Goal: Task Accomplishment & Management: Manage account settings

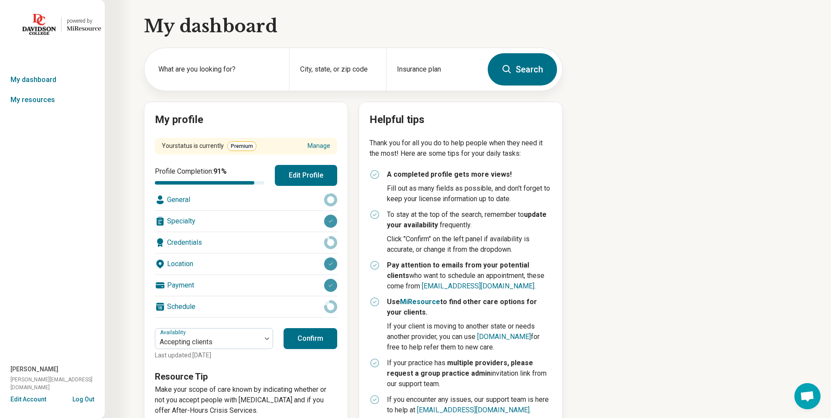
click at [305, 174] on button "Edit Profile" at bounding box center [306, 175] width 62 height 21
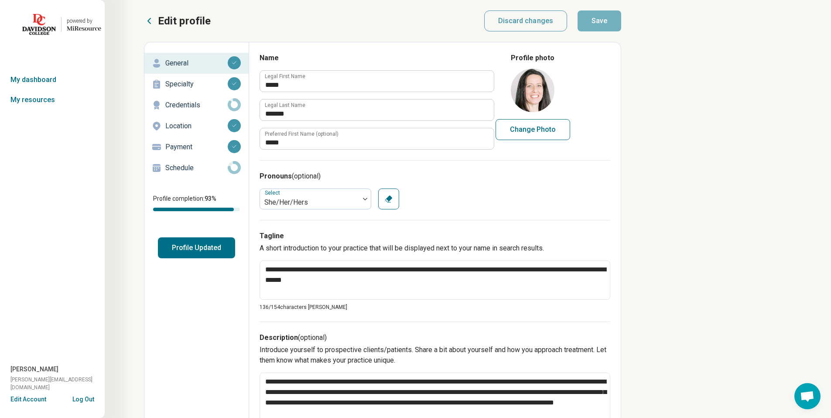
click at [214, 165] on p "Schedule" at bounding box center [196, 168] width 62 height 10
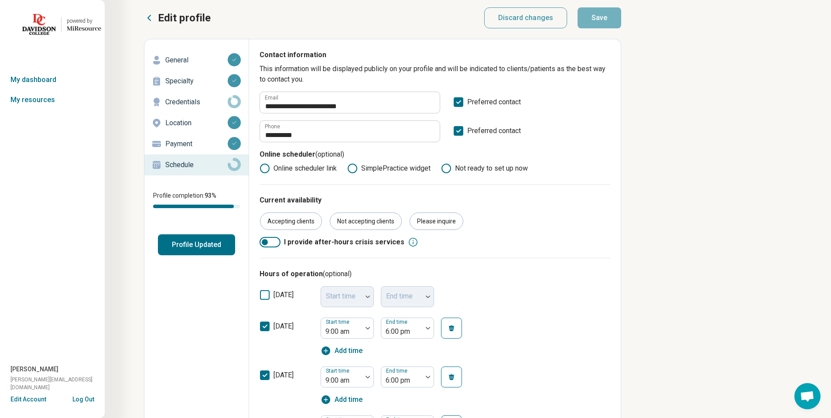
scroll to position [1, 0]
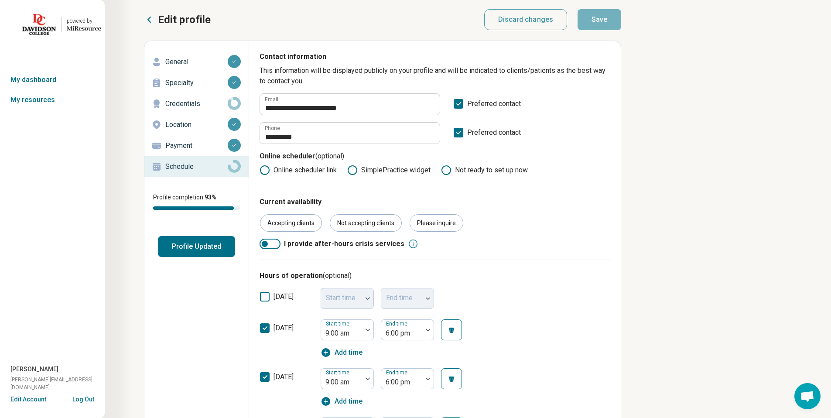
click at [205, 99] on p "Credentials" at bounding box center [196, 104] width 62 height 10
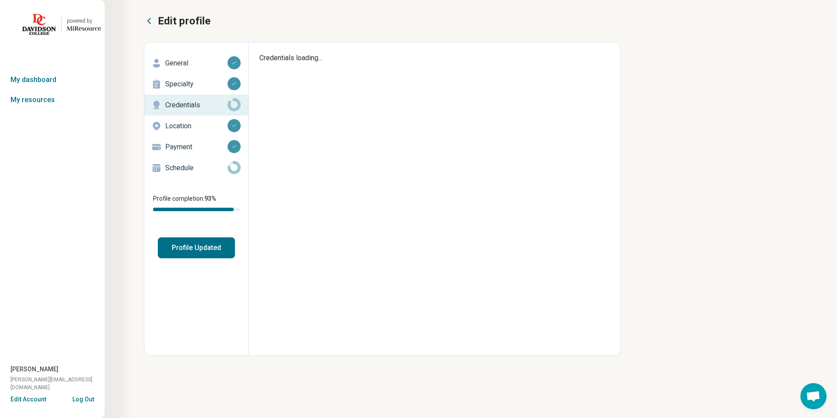
type textarea "*"
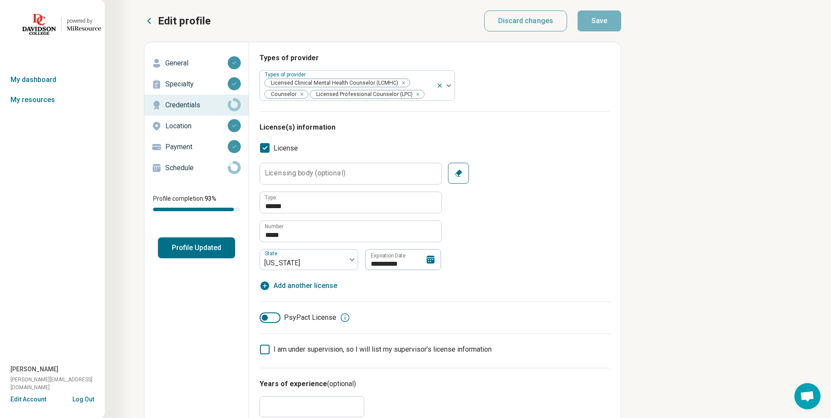
click at [90, 399] on button "Log Out" at bounding box center [83, 398] width 22 height 7
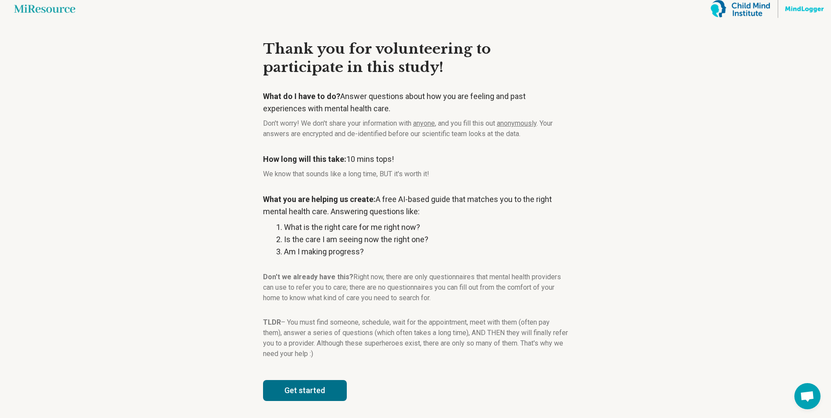
scroll to position [6, 0]
click at [312, 394] on button "Get started" at bounding box center [305, 389] width 84 height 21
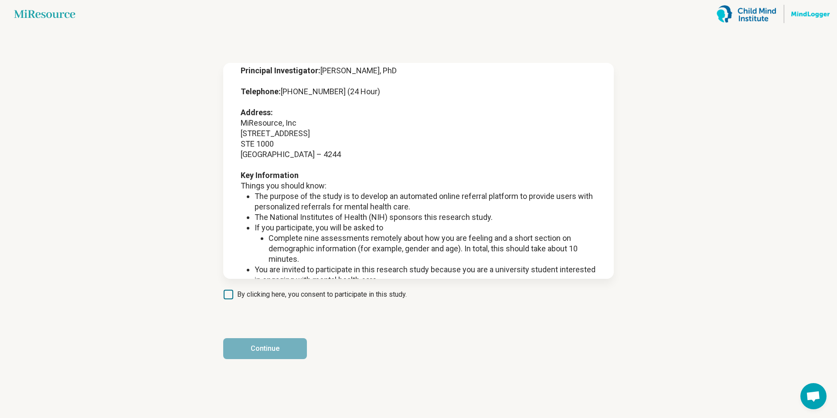
scroll to position [0, 0]
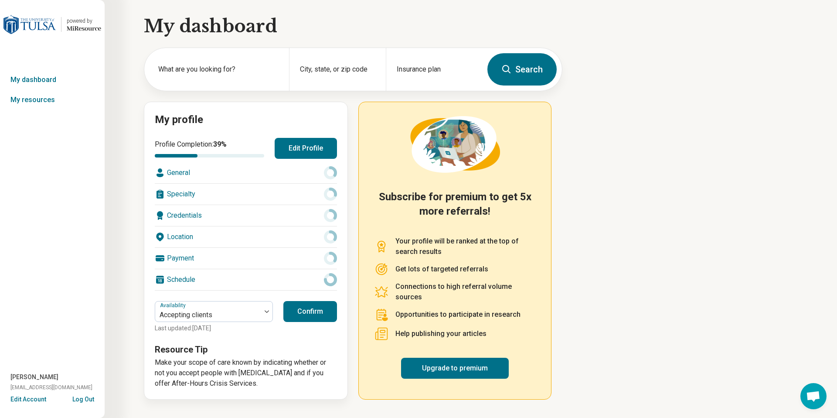
click at [37, 400] on button "Edit Account" at bounding box center [28, 399] width 36 height 9
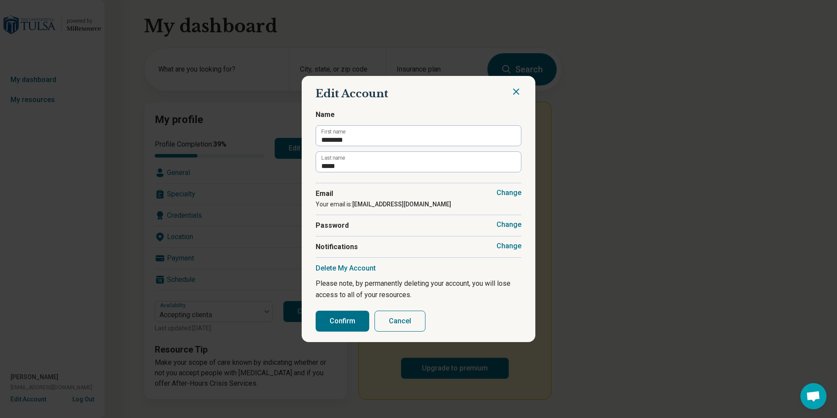
click at [502, 247] on button "Change" at bounding box center [509, 246] width 25 height 9
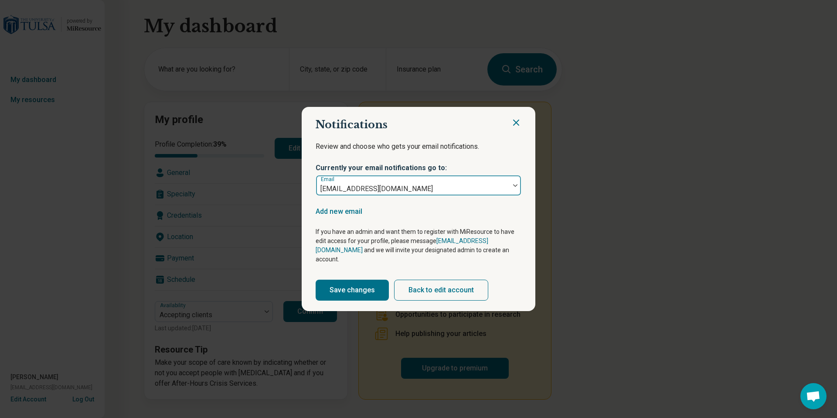
click at [395, 185] on div "embracelifec@gmail.com" at bounding box center [413, 185] width 194 height 19
click at [403, 185] on div "embracelifec@gmail.com" at bounding box center [413, 185] width 194 height 19
click at [404, 190] on div at bounding box center [413, 189] width 187 height 12
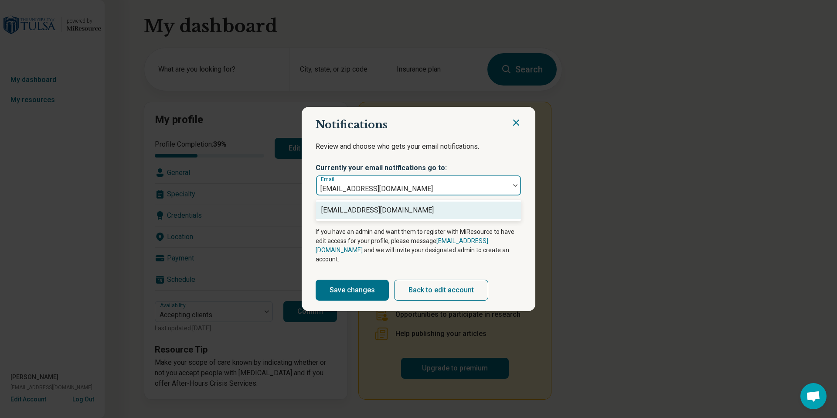
click at [404, 195] on div at bounding box center [413, 189] width 187 height 12
click at [390, 195] on div at bounding box center [413, 189] width 187 height 12
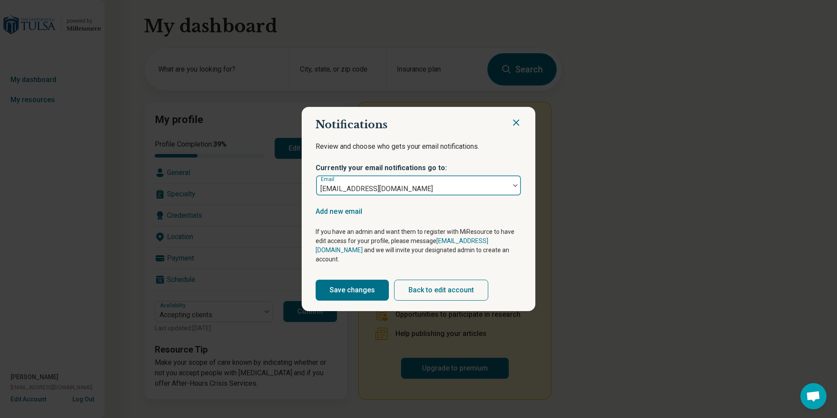
click at [390, 195] on div at bounding box center [413, 189] width 187 height 12
click at [341, 212] on button "Add new email" at bounding box center [339, 212] width 47 height 0
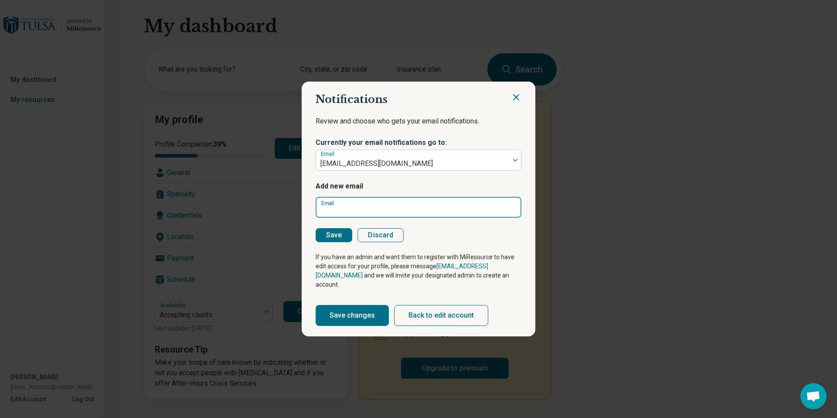
click at [375, 213] on input "Email" at bounding box center [419, 207] width 206 height 21
paste input "**********"
type input "**********"
click at [342, 242] on button "Save" at bounding box center [334, 235] width 37 height 14
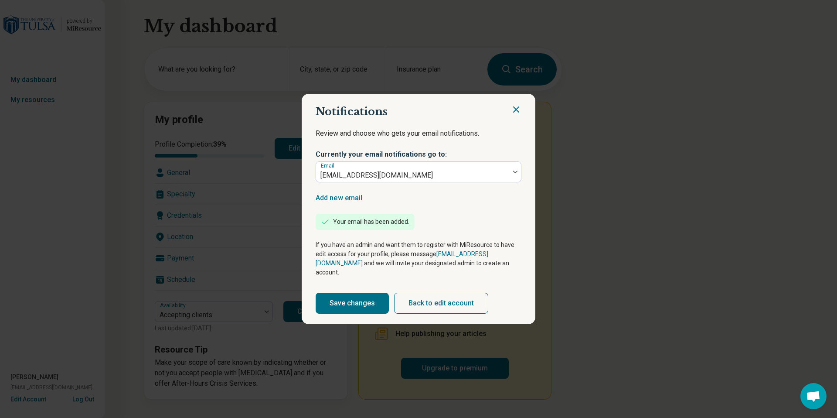
click at [368, 301] on button "Save changes" at bounding box center [352, 303] width 73 height 21
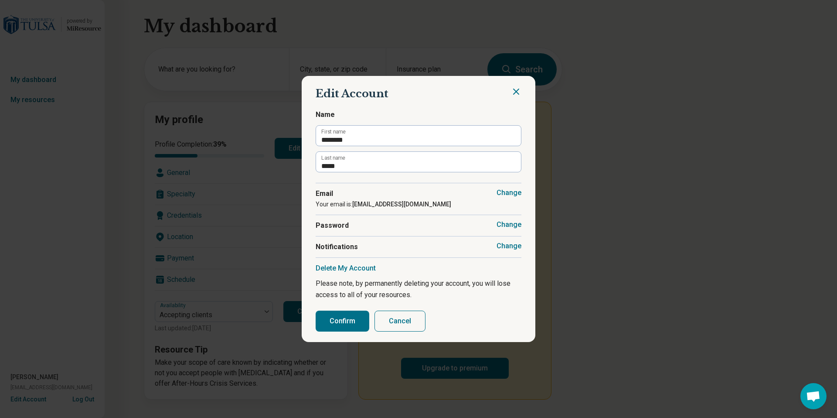
click at [500, 246] on button "Change" at bounding box center [509, 246] width 25 height 9
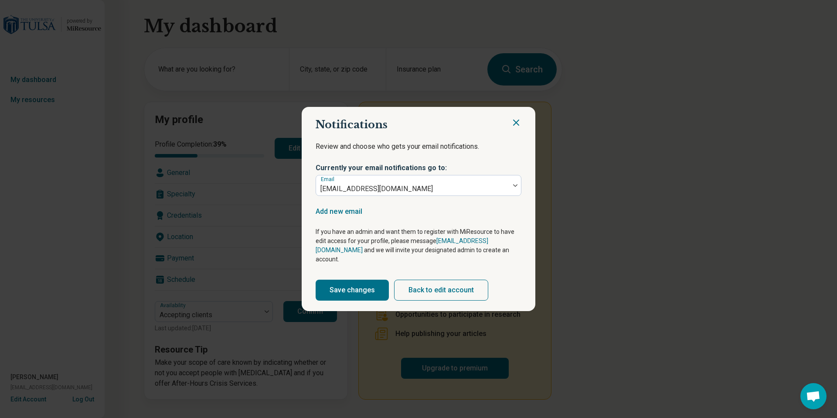
click at [370, 289] on button "Save changes" at bounding box center [352, 290] width 73 height 21
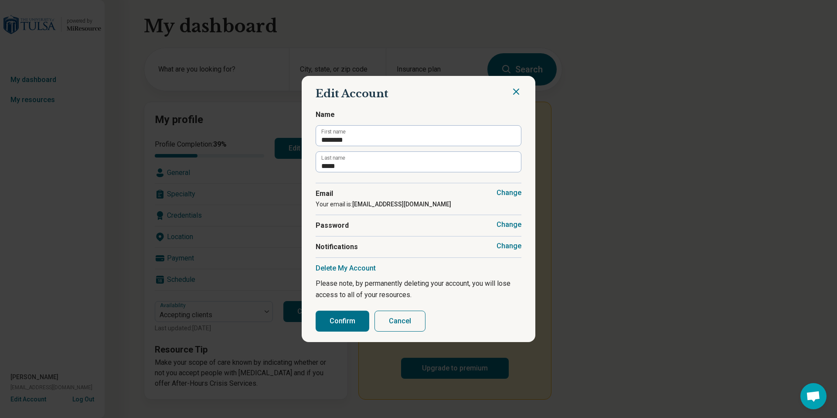
click at [511, 193] on button "Change" at bounding box center [509, 192] width 25 height 9
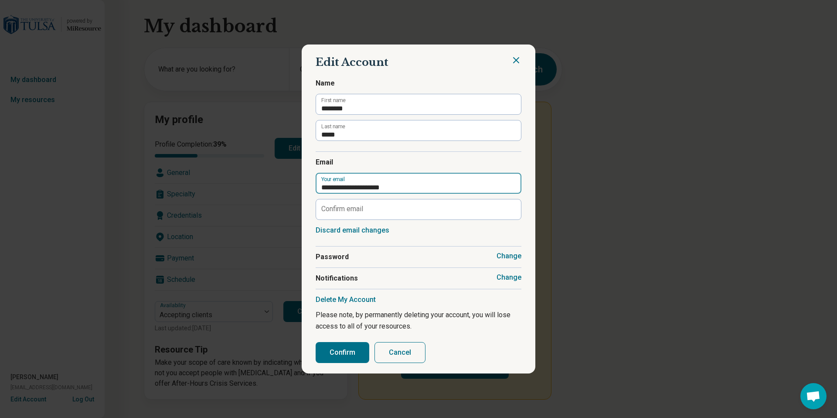
click at [410, 189] on input "**********" at bounding box center [419, 183] width 206 height 21
paste input "***"
type input "**********"
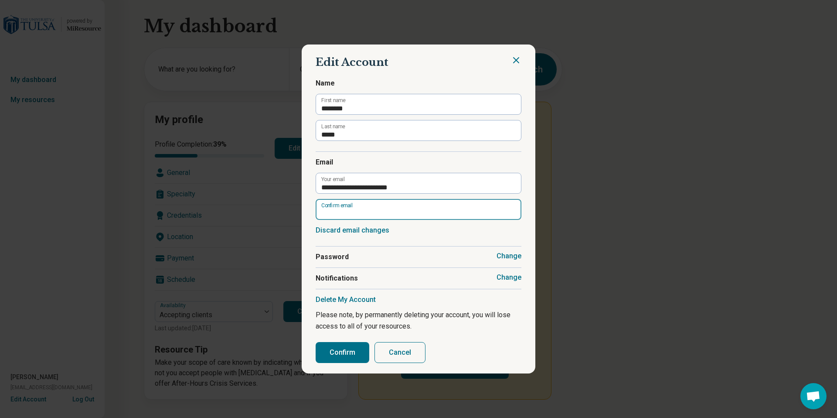
click at [407, 202] on input "Confirm email" at bounding box center [419, 209] width 206 height 21
paste input "*"
type input "**********"
click at [332, 355] on button "Confirm" at bounding box center [343, 352] width 54 height 21
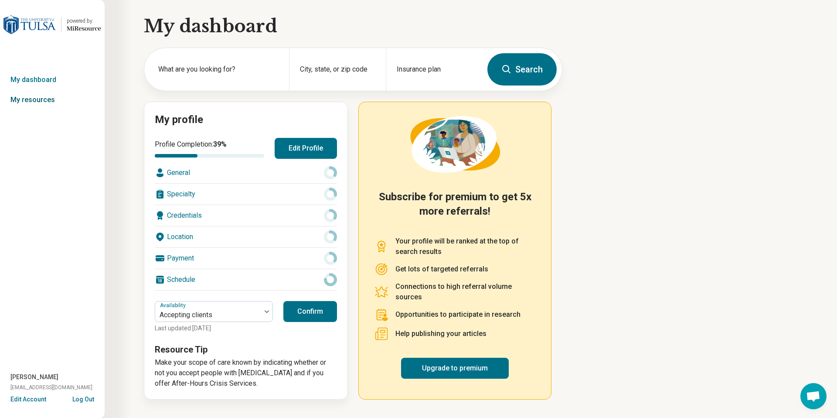
click at [49, 103] on link "My resources" at bounding box center [52, 100] width 105 height 20
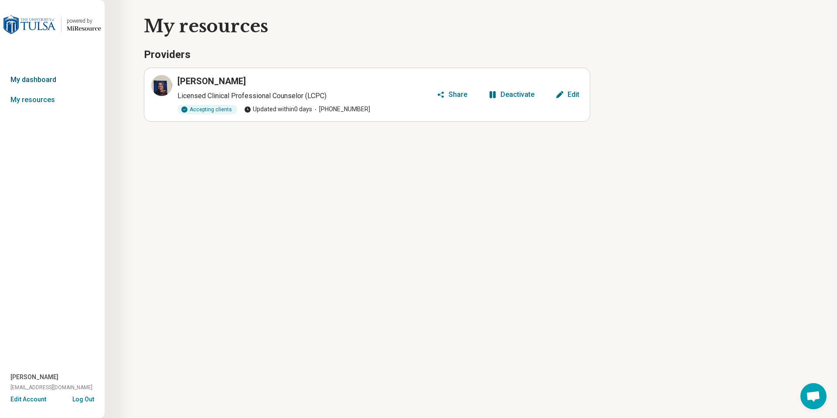
click at [38, 79] on link "My dashboard" at bounding box center [52, 80] width 105 height 20
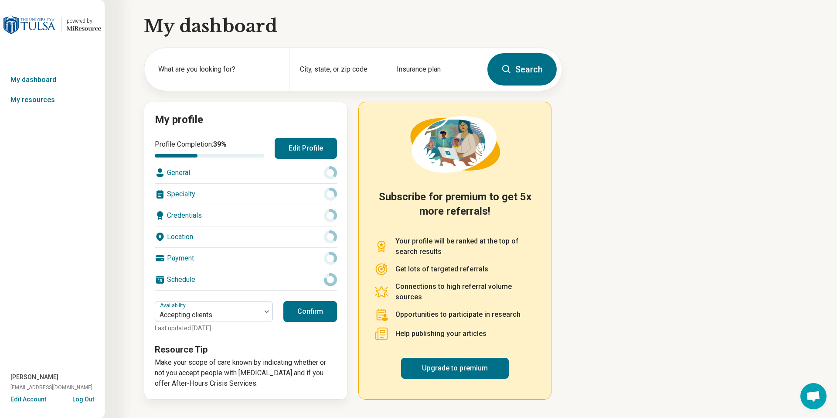
click at [276, 143] on button "Edit Profile" at bounding box center [306, 148] width 62 height 21
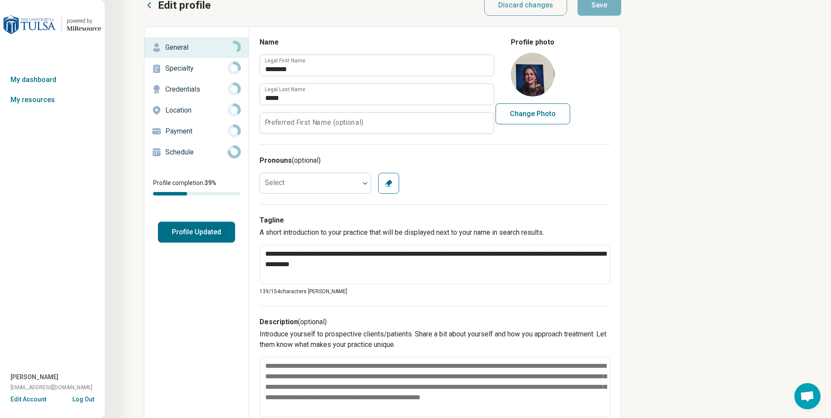
scroll to position [17, 0]
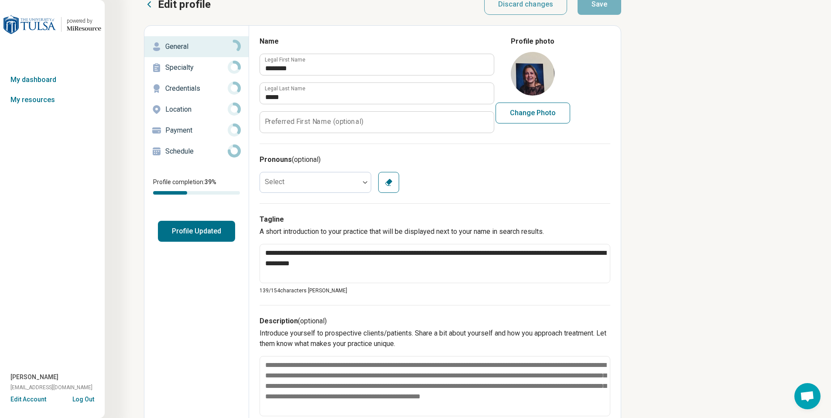
click at [198, 154] on p "Schedule" at bounding box center [196, 151] width 62 height 10
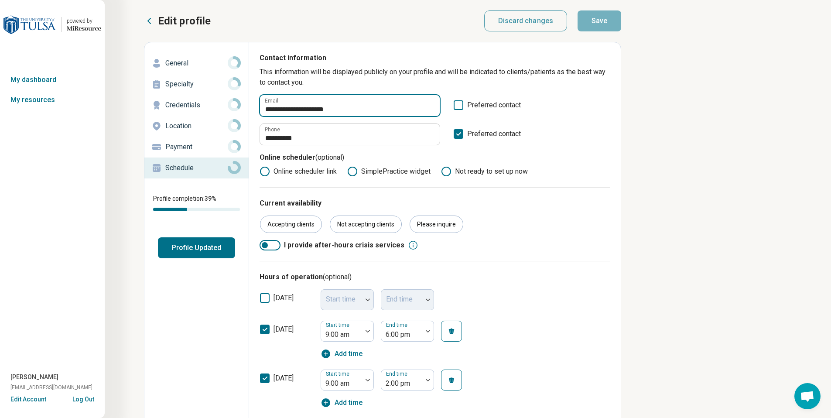
click at [363, 109] on input "**********" at bounding box center [350, 105] width 180 height 21
paste input "***"
type input "**********"
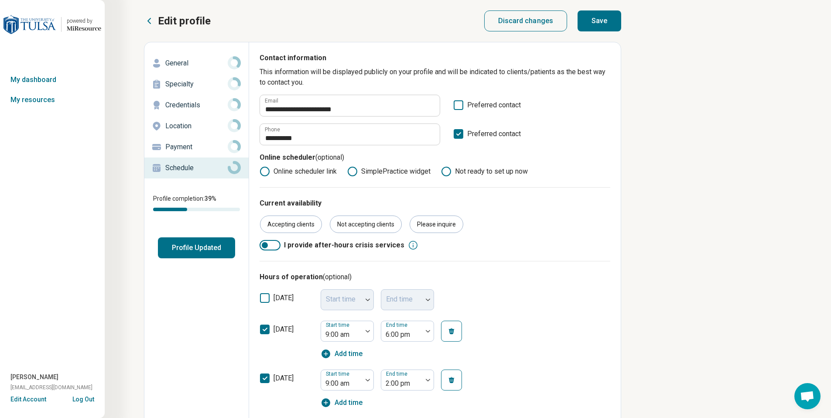
click at [590, 18] on button "Save" at bounding box center [599, 20] width 44 height 21
click at [458, 106] on icon at bounding box center [459, 105] width 10 height 10
click at [601, 29] on button "Save" at bounding box center [599, 20] width 44 height 21
click at [90, 401] on button "Log Out" at bounding box center [83, 398] width 22 height 7
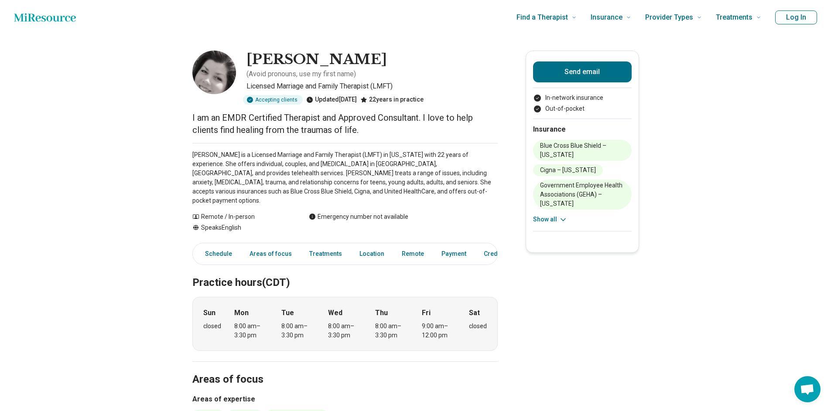
click at [248, 55] on div "Jennie Brightup ( Avoid pronouns, use my first name ) Licensed Marriage and Fam…" at bounding box center [344, 78] width 305 height 54
click at [249, 56] on h1 "[PERSON_NAME]" at bounding box center [316, 60] width 140 height 18
drag, startPoint x: 249, startPoint y: 56, endPoint x: 270, endPoint y: 57, distance: 20.5
click at [270, 57] on h1 "Jennie Brightup" at bounding box center [316, 60] width 140 height 18
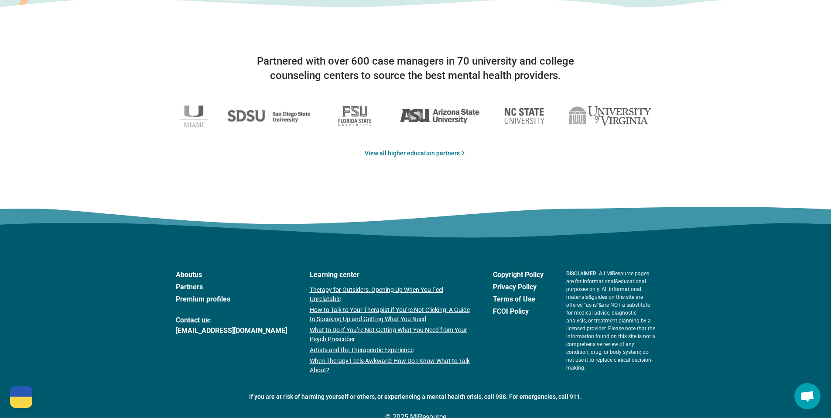
scroll to position [1425, 0]
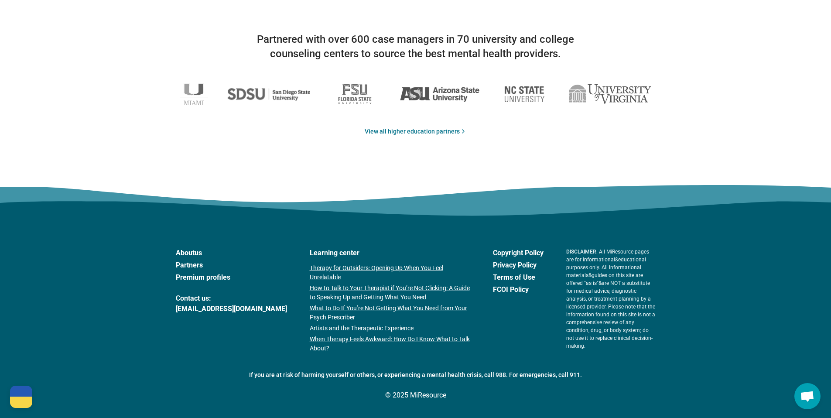
click at [202, 253] on link "About us" at bounding box center [231, 253] width 111 height 10
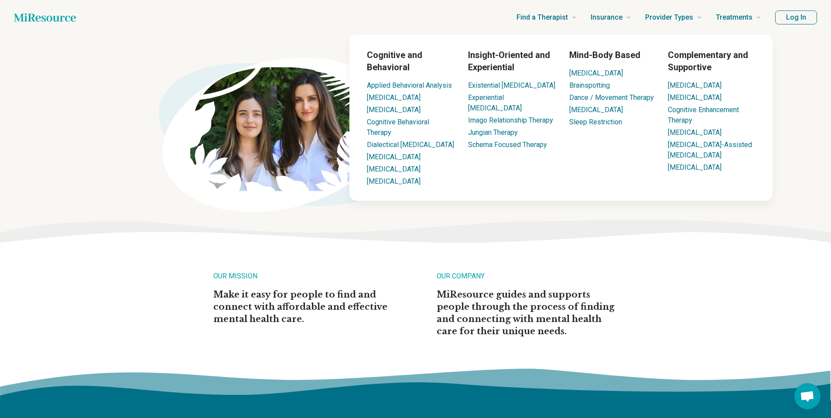
click at [794, 20] on button "Log In" at bounding box center [796, 17] width 42 height 14
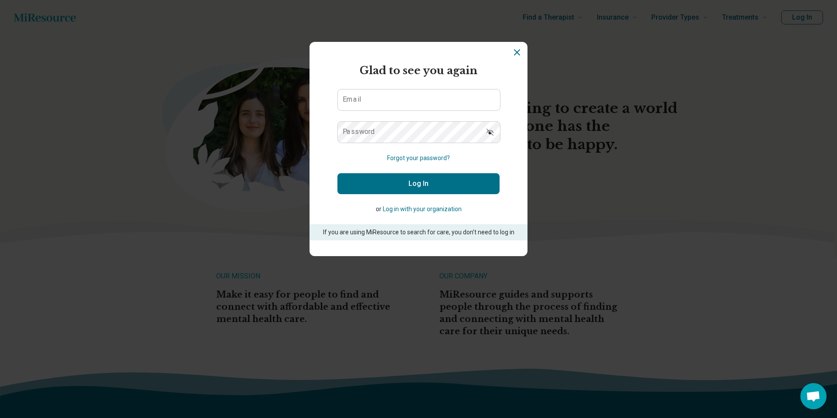
click at [435, 206] on button "Log in with your organization" at bounding box center [422, 209] width 79 height 9
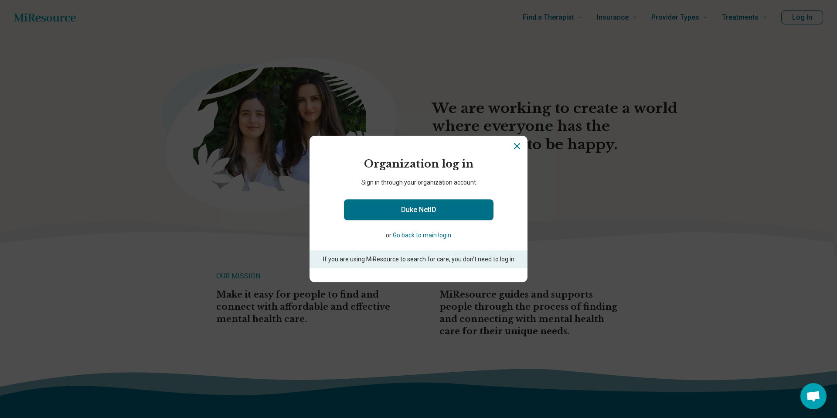
click at [513, 144] on icon "Close" at bounding box center [517, 146] width 10 height 10
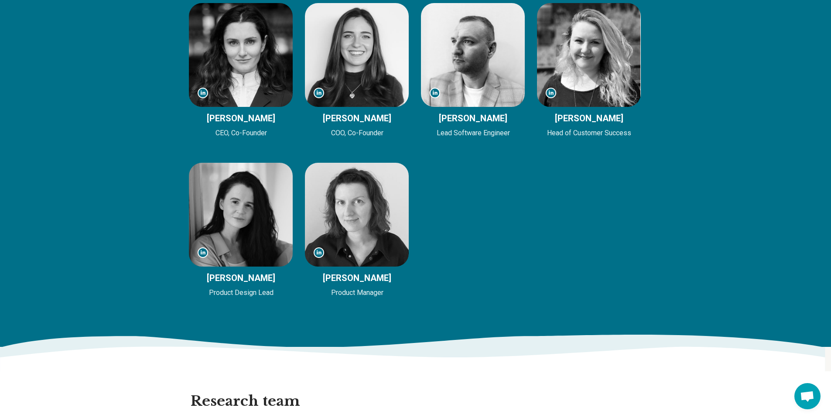
scroll to position [981, 0]
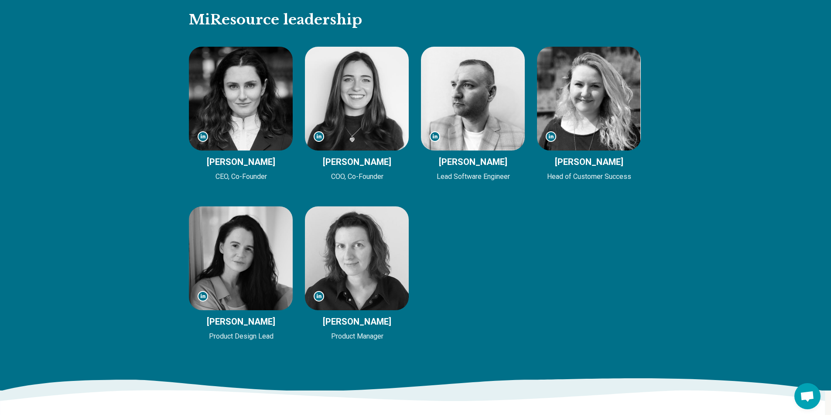
click at [578, 101] on img at bounding box center [589, 99] width 104 height 104
click at [580, 163] on p "Raissa Ahumada" at bounding box center [589, 162] width 105 height 12
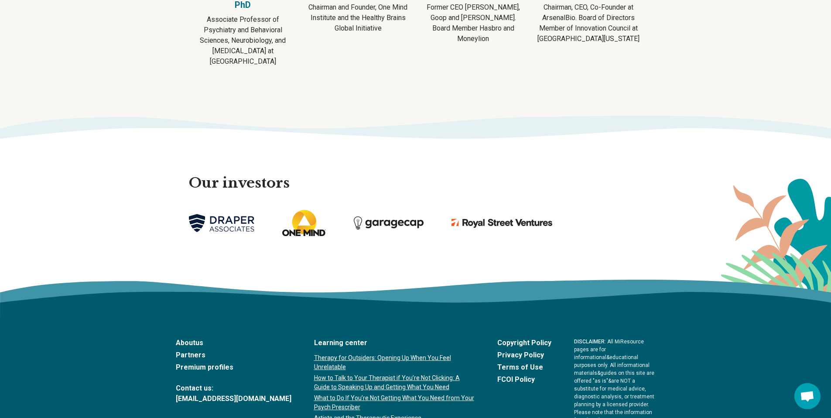
scroll to position [1951, 0]
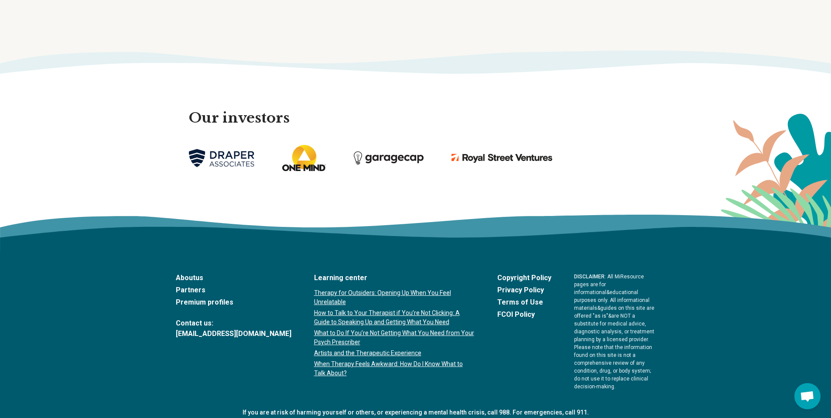
click at [224, 297] on link "Premium profiles" at bounding box center [234, 302] width 116 height 10
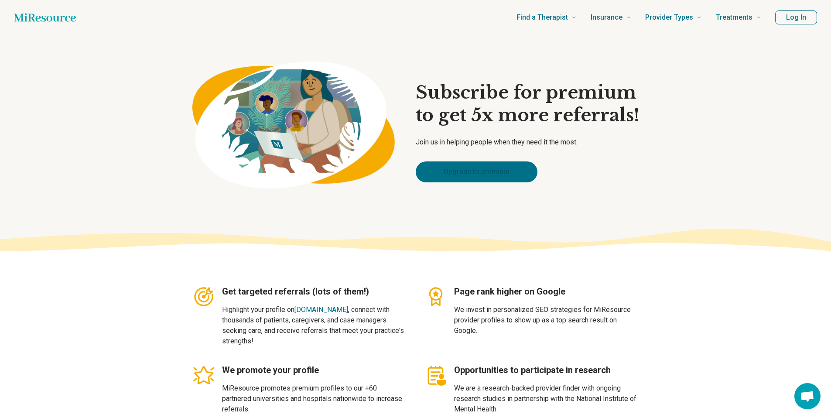
click at [476, 171] on link "Upgrade to premium" at bounding box center [477, 171] width 122 height 21
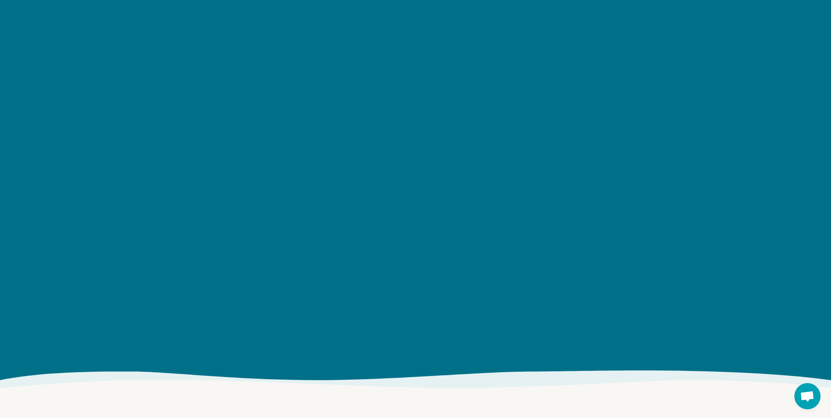
scroll to position [1066, 0]
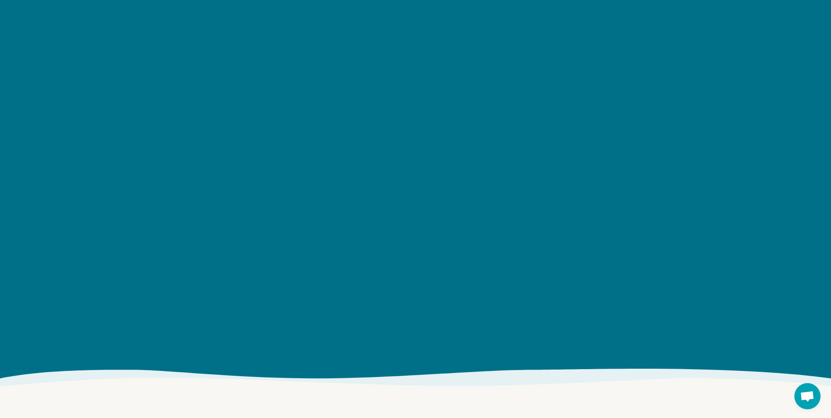
type textarea "*"
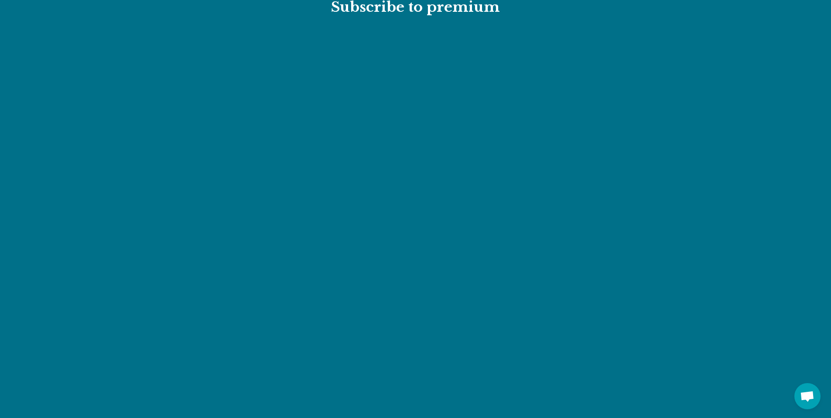
scroll to position [988, 0]
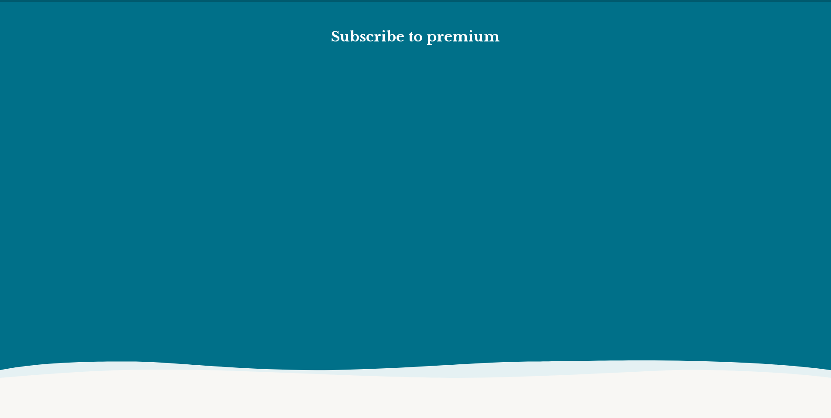
scroll to position [967, 0]
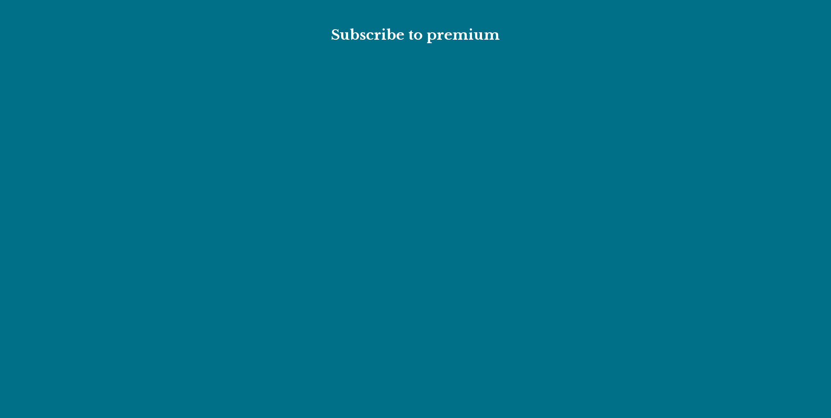
type textarea "*"
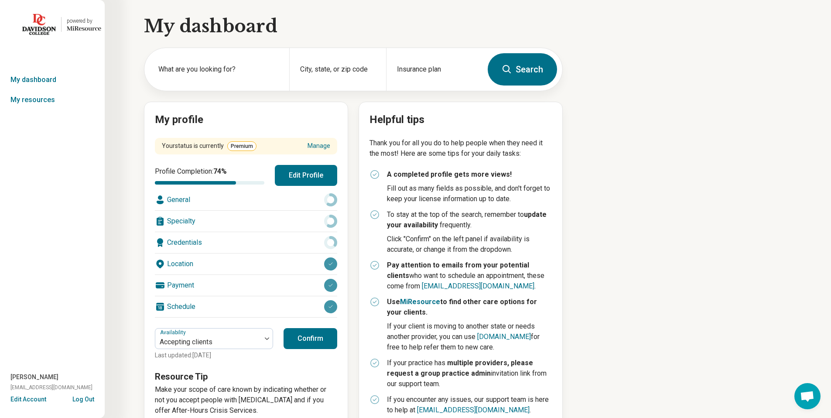
click at [324, 140] on div "Your status is currently Premium Manage" at bounding box center [246, 146] width 182 height 17
click at [325, 144] on link "Manage" at bounding box center [318, 145] width 23 height 9
click at [84, 396] on button "Log Out" at bounding box center [83, 398] width 22 height 7
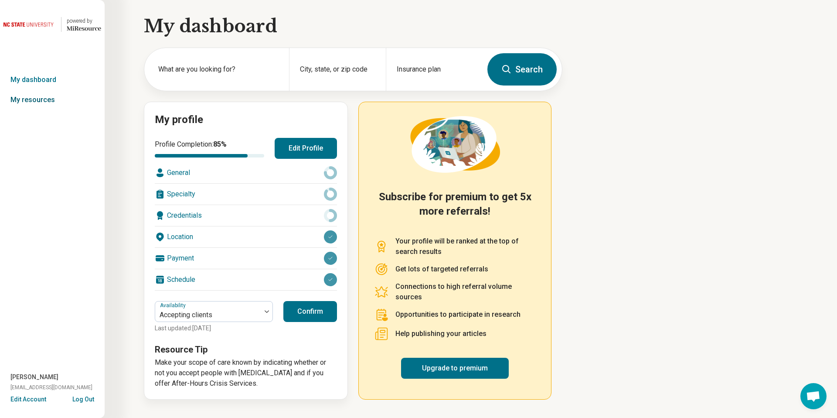
click at [56, 101] on link "My resources" at bounding box center [52, 100] width 105 height 20
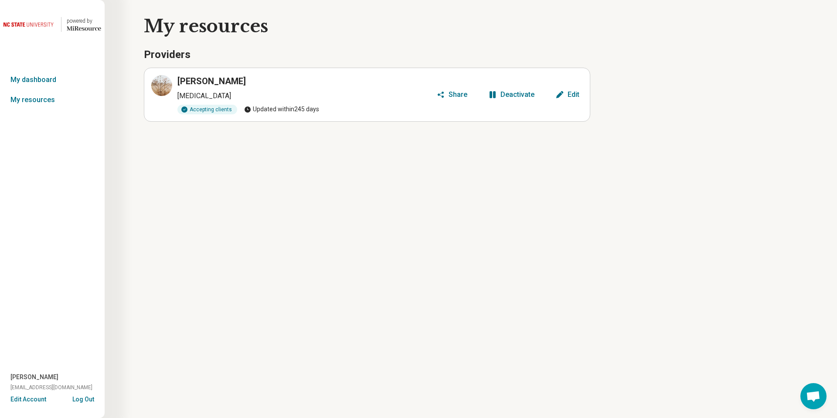
click at [553, 97] on button "Edit" at bounding box center [567, 95] width 31 height 14
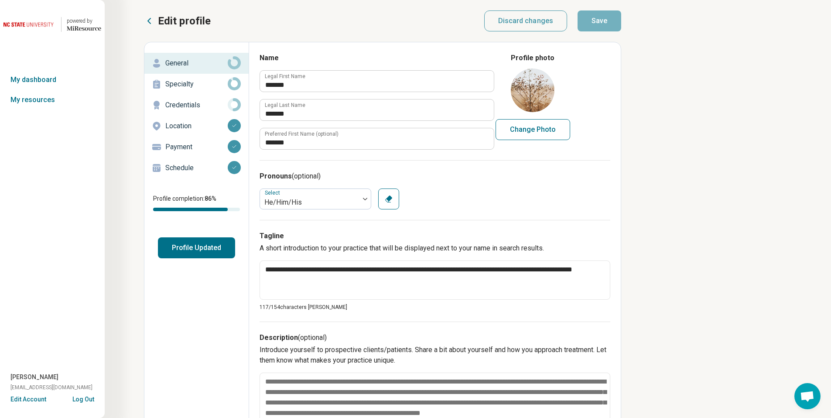
click at [189, 167] on p "Schedule" at bounding box center [196, 168] width 62 height 10
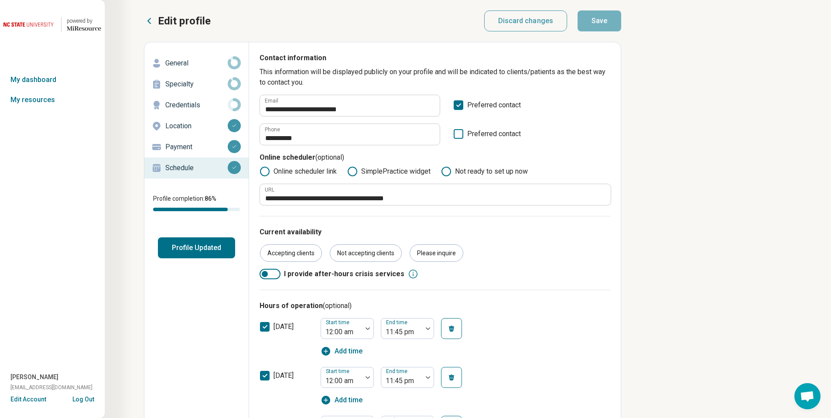
click at [36, 401] on button "Edit Account" at bounding box center [28, 399] width 36 height 9
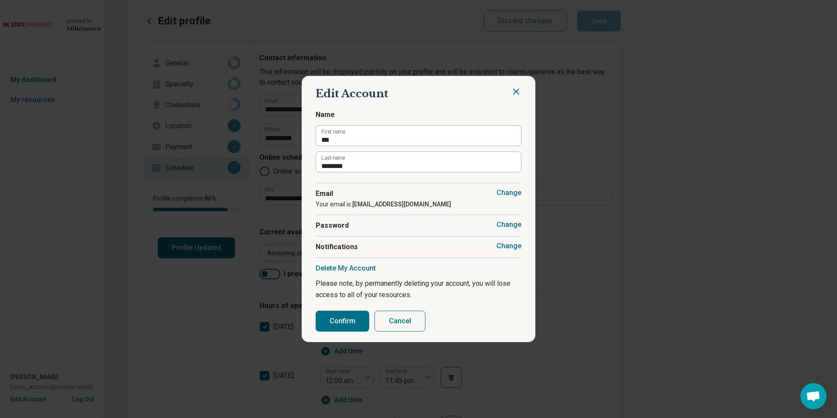
click at [515, 244] on button "Change" at bounding box center [509, 246] width 25 height 9
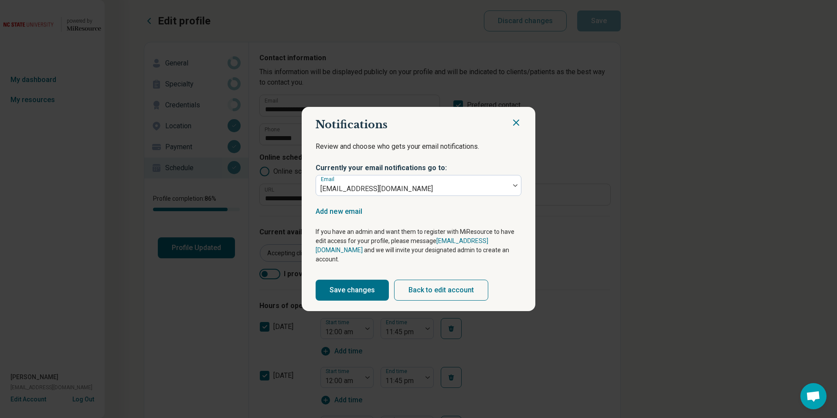
click at [514, 125] on icon "Close" at bounding box center [516, 122] width 5 height 5
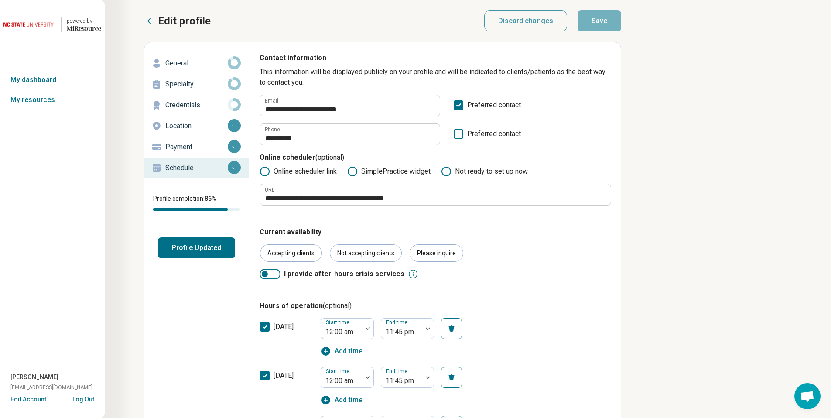
click at [46, 389] on span "jverhagen@adhdonline.com" at bounding box center [51, 387] width 82 height 8
click at [24, 387] on span "jverhagen@adhdonline.com" at bounding box center [51, 387] width 82 height 8
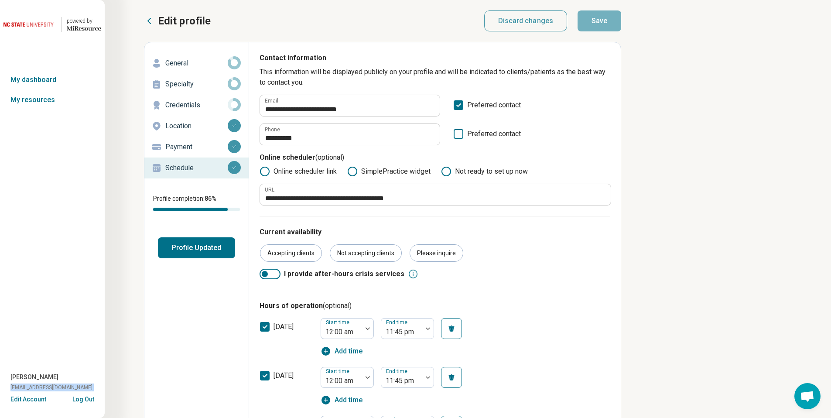
click at [24, 387] on span "jverhagen@adhdonline.com" at bounding box center [51, 387] width 82 height 8
copy span "jverhagen@adhdonline.com"
click at [89, 397] on button "Log Out" at bounding box center [83, 398] width 22 height 7
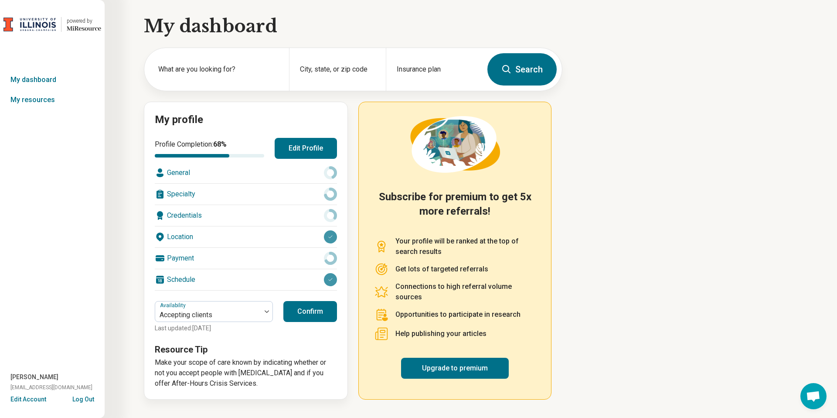
click at [32, 402] on button "Edit Account" at bounding box center [28, 399] width 36 height 9
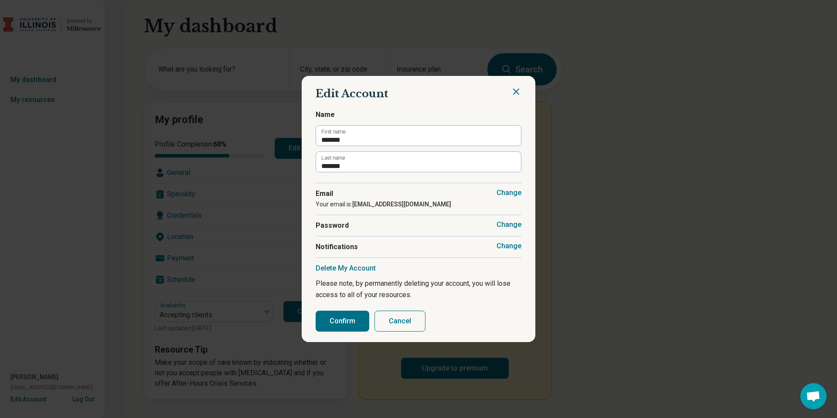
click at [506, 246] on button "Change" at bounding box center [509, 246] width 25 height 9
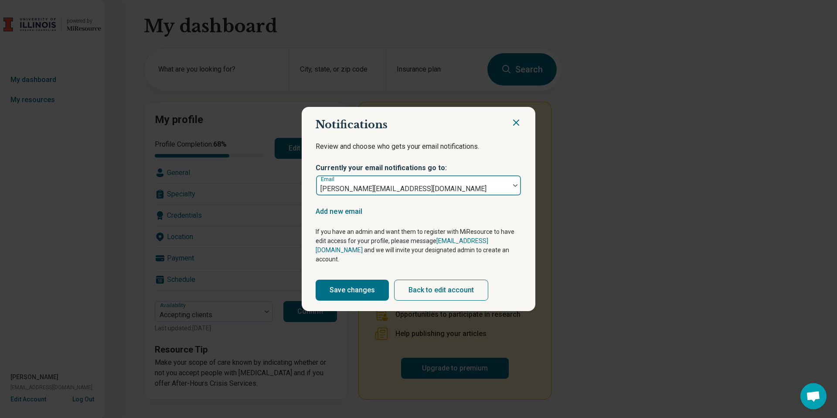
click at [503, 194] on div at bounding box center [413, 189] width 187 height 12
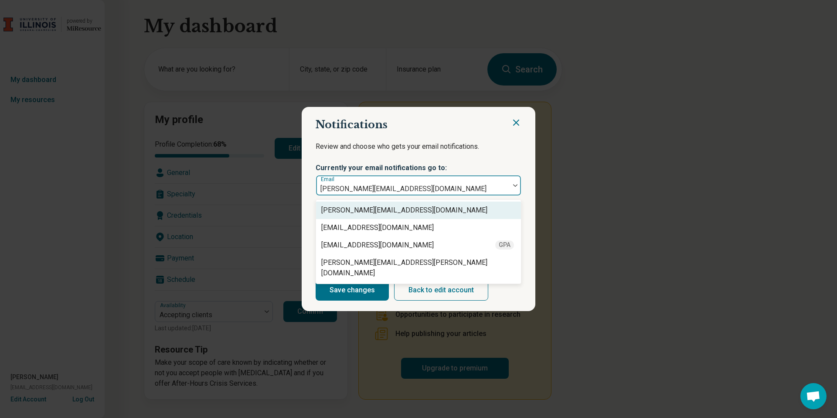
click at [515, 128] on icon "Close" at bounding box center [516, 122] width 10 height 10
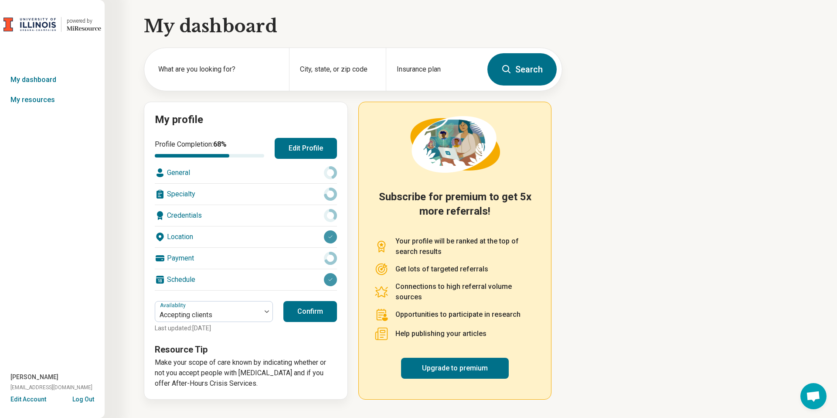
click at [316, 147] on button "Edit Profile" at bounding box center [306, 148] width 62 height 21
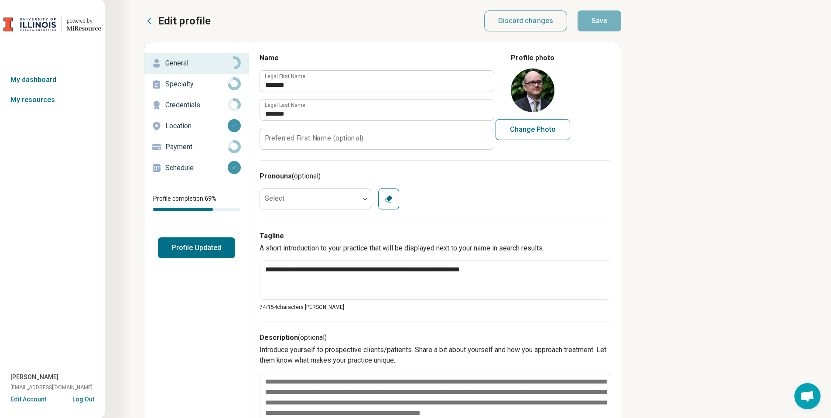
click at [182, 161] on div "Schedule" at bounding box center [196, 168] width 90 height 14
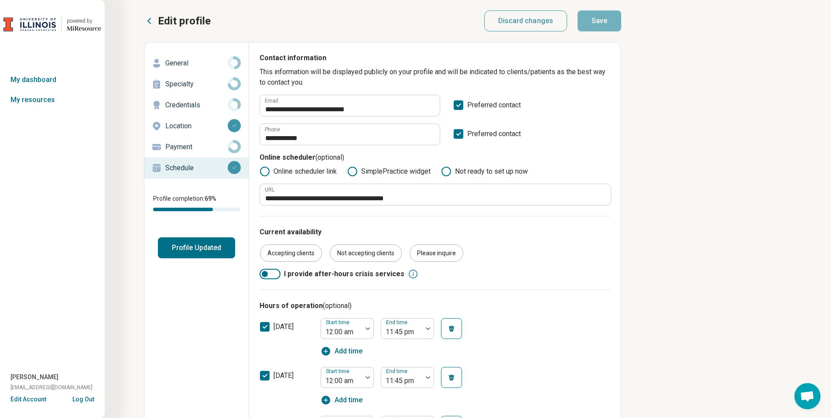
click at [82, 398] on button "Log Out" at bounding box center [83, 398] width 22 height 7
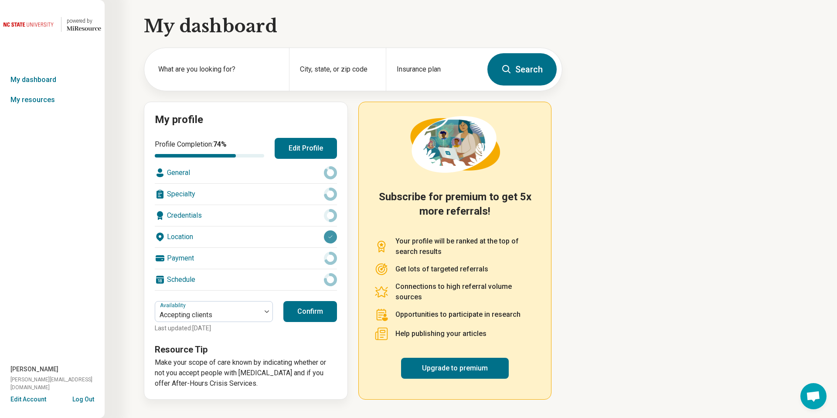
click at [306, 143] on button "Edit Profile" at bounding box center [306, 148] width 62 height 21
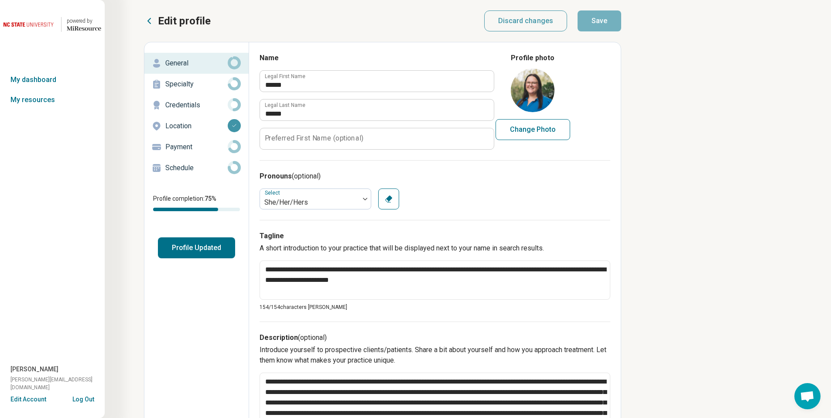
click at [186, 163] on p "Schedule" at bounding box center [196, 168] width 62 height 10
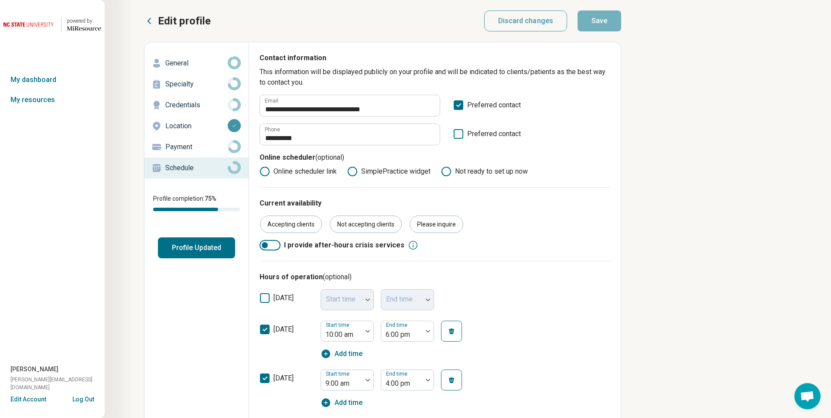
click at [17, 396] on button "Edit Account" at bounding box center [28, 399] width 36 height 9
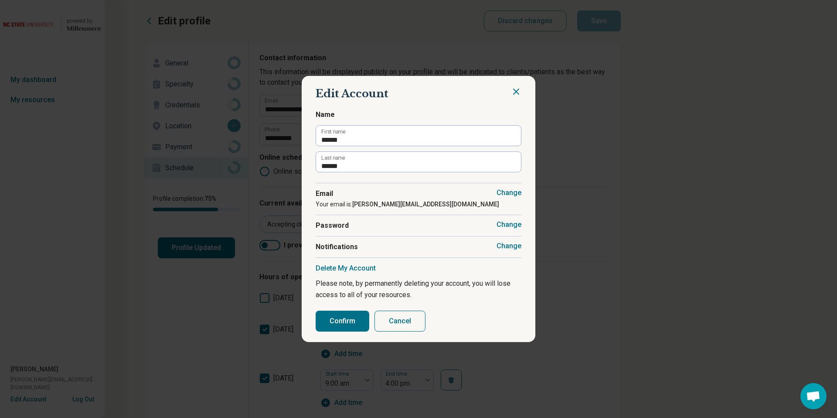
click at [497, 246] on button "Change" at bounding box center [509, 246] width 25 height 9
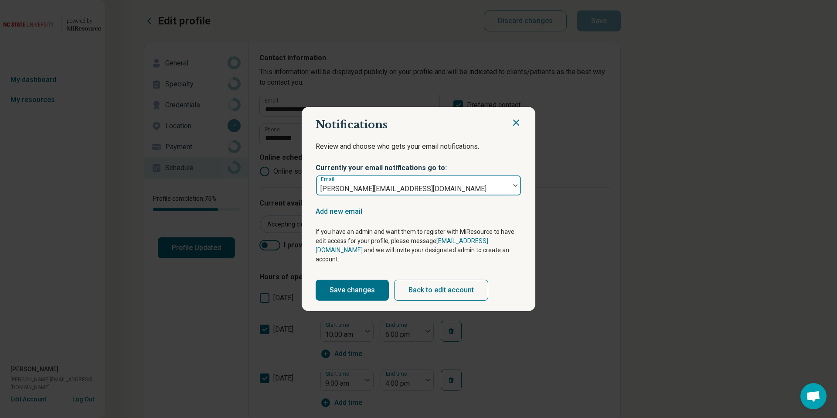
click at [510, 194] on div at bounding box center [515, 185] width 11 height 20
click at [488, 145] on div "Review and choose who gets your email notifications. Currently your email notif…" at bounding box center [419, 166] width 206 height 60
click at [513, 125] on icon "Close" at bounding box center [516, 122] width 10 height 10
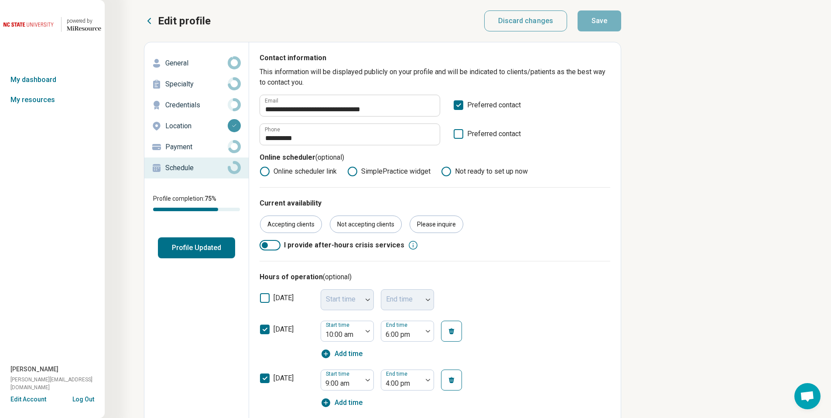
click at [87, 396] on button "Log Out" at bounding box center [83, 398] width 22 height 7
